Goal: Task Accomplishment & Management: Manage account settings

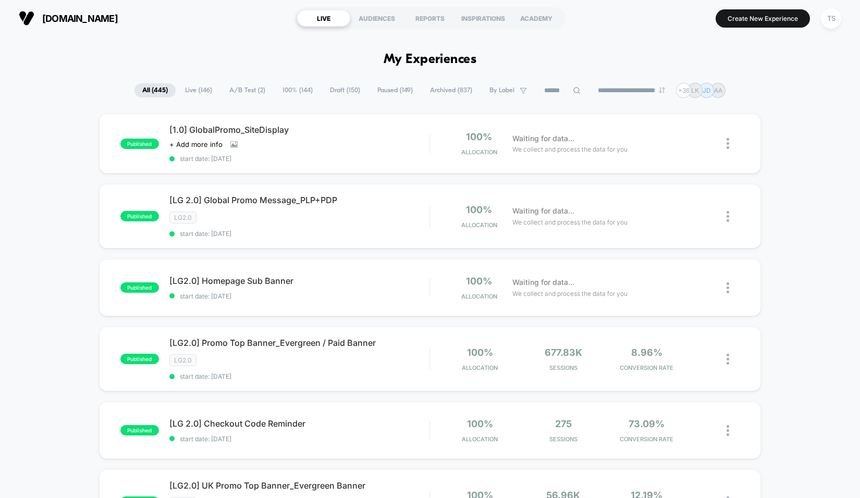
click at [236, 83] on span "A/B Test ( 2 )" at bounding box center [248, 90] width 52 height 14
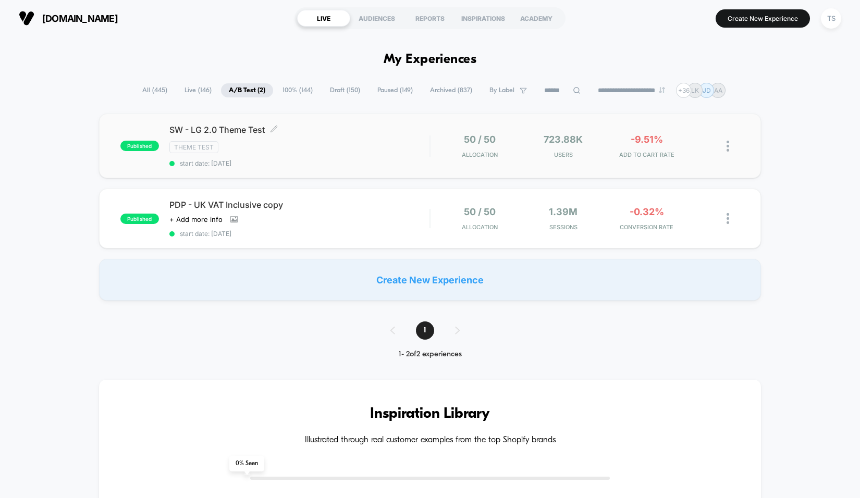
click at [240, 132] on span "SW - LG 2.0 Theme Test Click to edit experience details" at bounding box center [299, 130] width 261 height 10
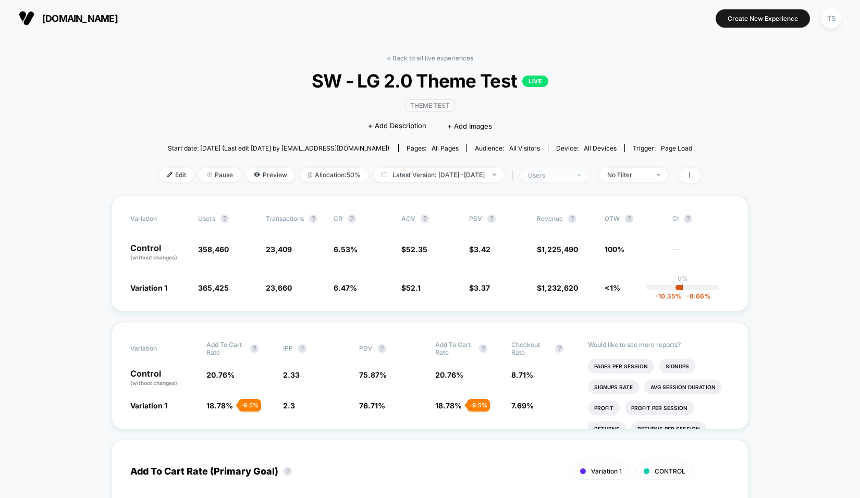
drag, startPoint x: 579, startPoint y: 177, endPoint x: 583, endPoint y: 182, distance: 6.7
click at [570, 177] on div "users" at bounding box center [549, 175] width 42 height 8
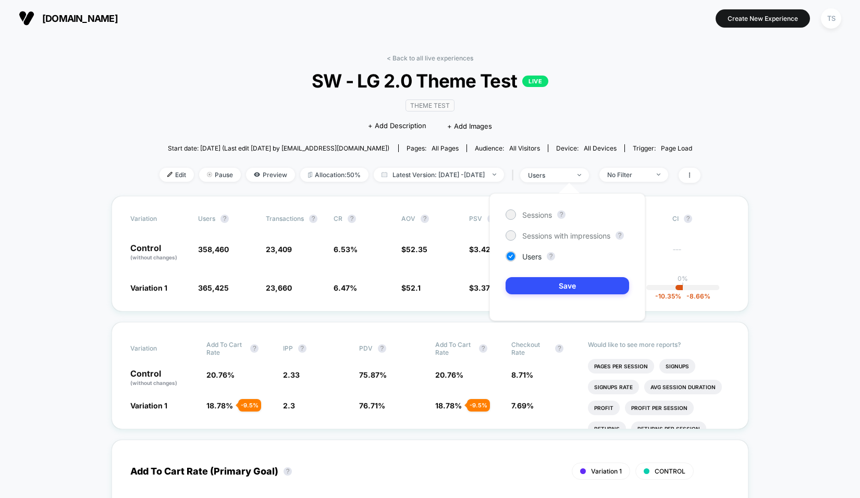
click at [514, 220] on div "Sessions ? Sessions with impressions ? Users ? Save" at bounding box center [567, 257] width 156 height 128
drag, startPoint x: 515, startPoint y: 214, endPoint x: 520, endPoint y: 214, distance: 5.2
click at [516, 214] on div "Sessions" at bounding box center [529, 215] width 46 height 10
drag, startPoint x: 535, startPoint y: 280, endPoint x: 542, endPoint y: 285, distance: 8.2
click at [537, 283] on button "Save" at bounding box center [568, 285] width 124 height 17
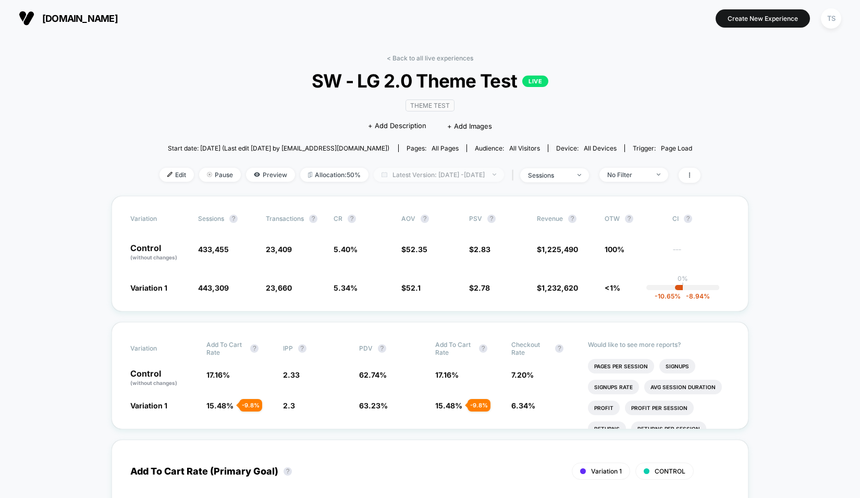
click at [449, 175] on span "Latest Version: [DATE] - [DATE]" at bounding box center [439, 175] width 130 height 14
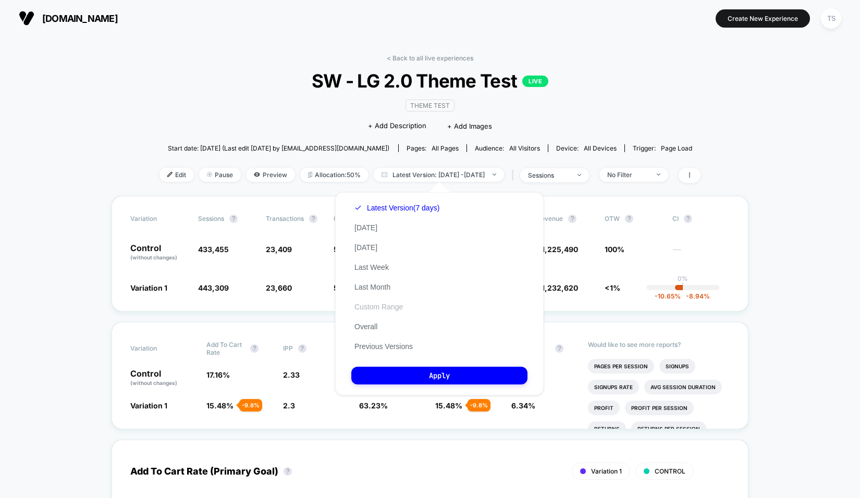
click at [392, 304] on button "Custom Range" at bounding box center [378, 306] width 55 height 9
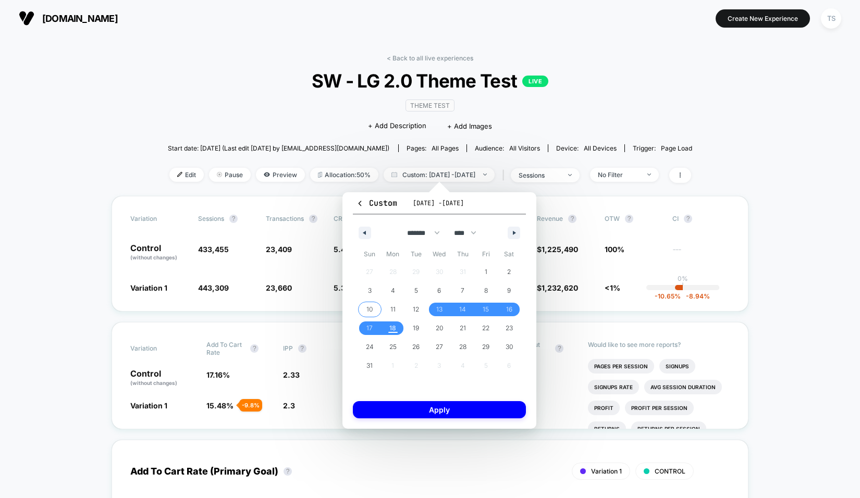
click at [368, 309] on span "10" at bounding box center [369, 309] width 6 height 19
click at [514, 316] on span "16" at bounding box center [508, 310] width 23 height 14
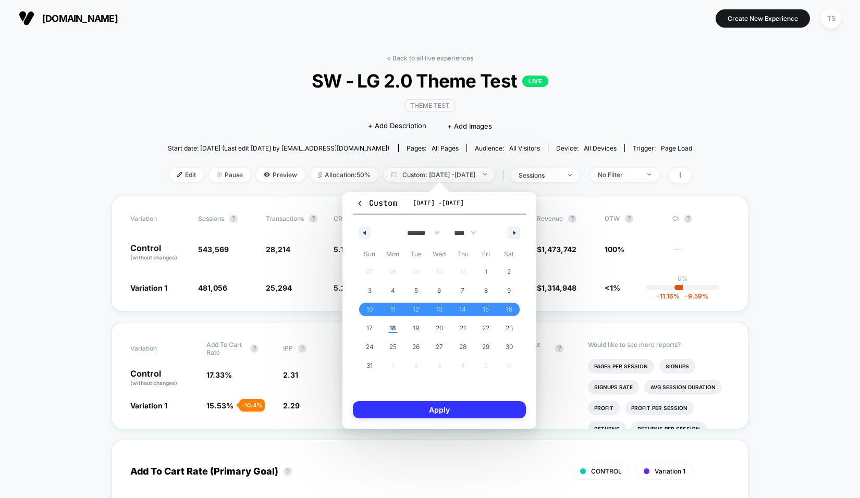
click at [474, 410] on button "Apply" at bounding box center [439, 409] width 173 height 17
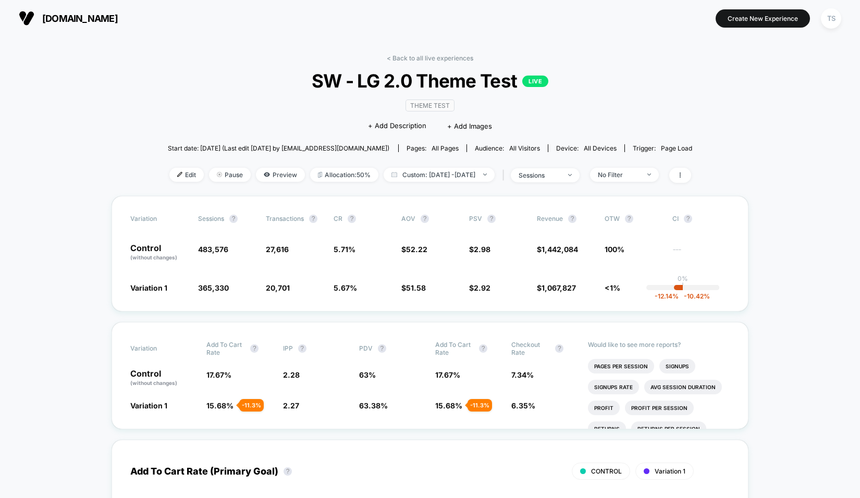
drag, startPoint x: 560, startPoint y: 479, endPoint x: 454, endPoint y: 790, distance: 327.7
drag, startPoint x: 230, startPoint y: 248, endPoint x: 200, endPoint y: 252, distance: 30.0
click at [200, 252] on span "483,576" at bounding box center [226, 253] width 57 height 18
drag, startPoint x: 197, startPoint y: 250, endPoint x: 227, endPoint y: 248, distance: 30.3
click at [227, 248] on div "Control (without changes) 483,576 27,616 5.71 % $ 52.22 $ 2.98 $ 1,442,084 100%…" at bounding box center [429, 253] width 599 height 18
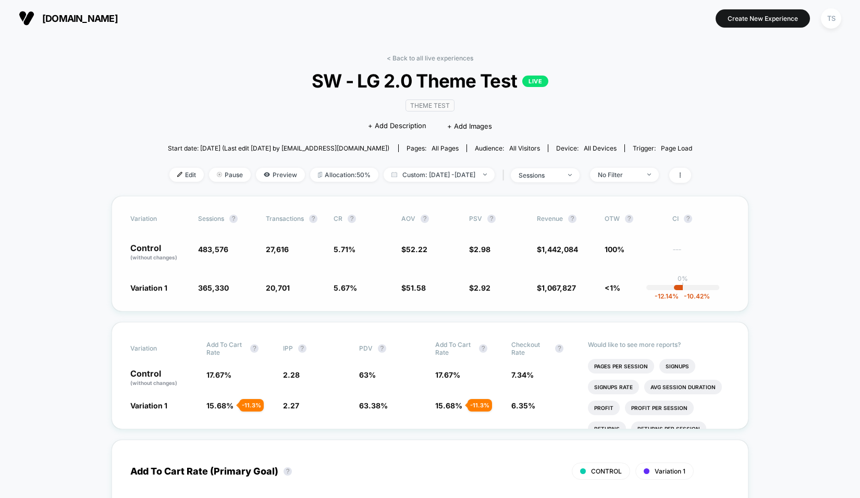
drag, startPoint x: 211, startPoint y: 249, endPoint x: 222, endPoint y: 249, distance: 11.0
click at [222, 249] on span "483,576" at bounding box center [213, 249] width 30 height 9
click at [580, 179] on span "sessions" at bounding box center [545, 175] width 69 height 14
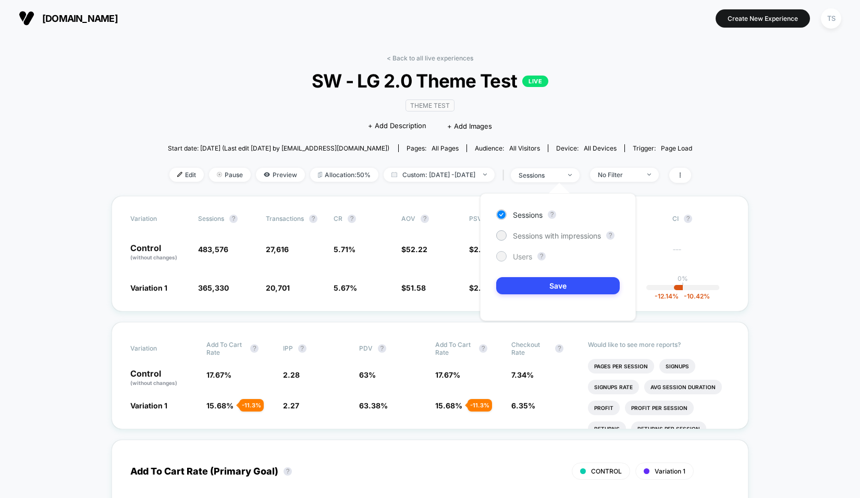
click at [512, 260] on div "Users" at bounding box center [514, 256] width 36 height 10
click at [530, 287] on button "Save" at bounding box center [558, 285] width 124 height 17
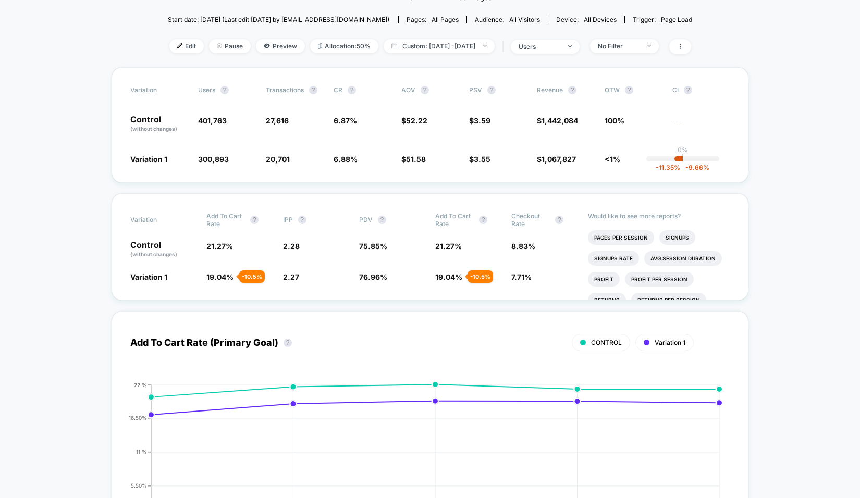
scroll to position [104, 0]
